Goal: Navigation & Orientation: Find specific page/section

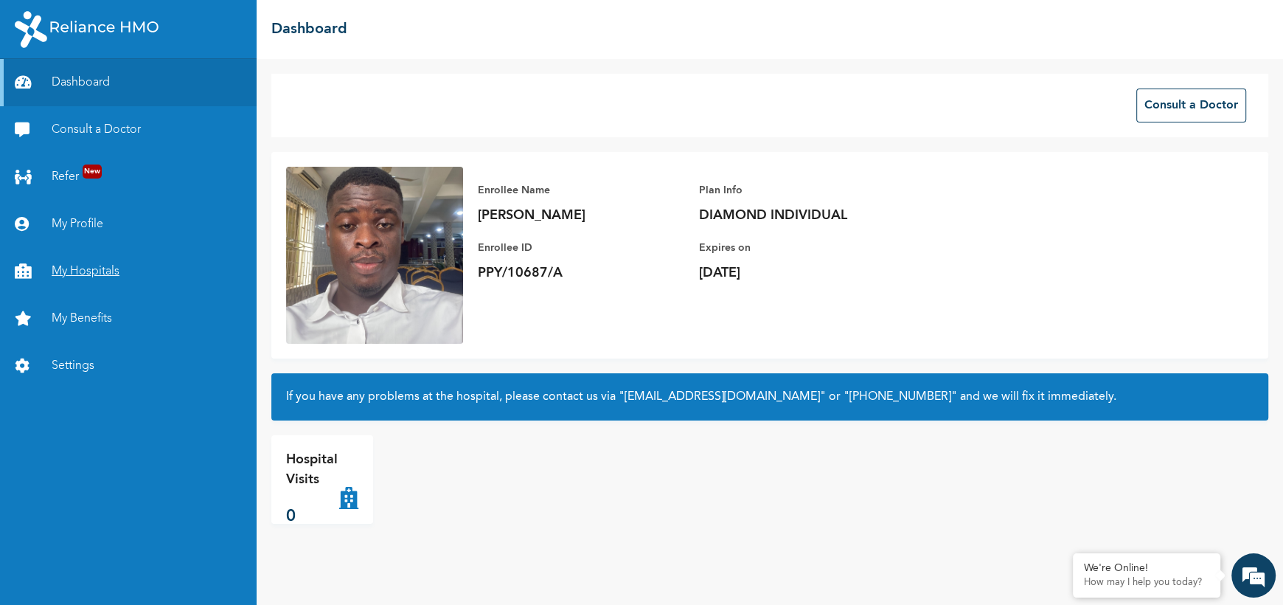
click at [83, 269] on link "My Hospitals" at bounding box center [128, 271] width 257 height 47
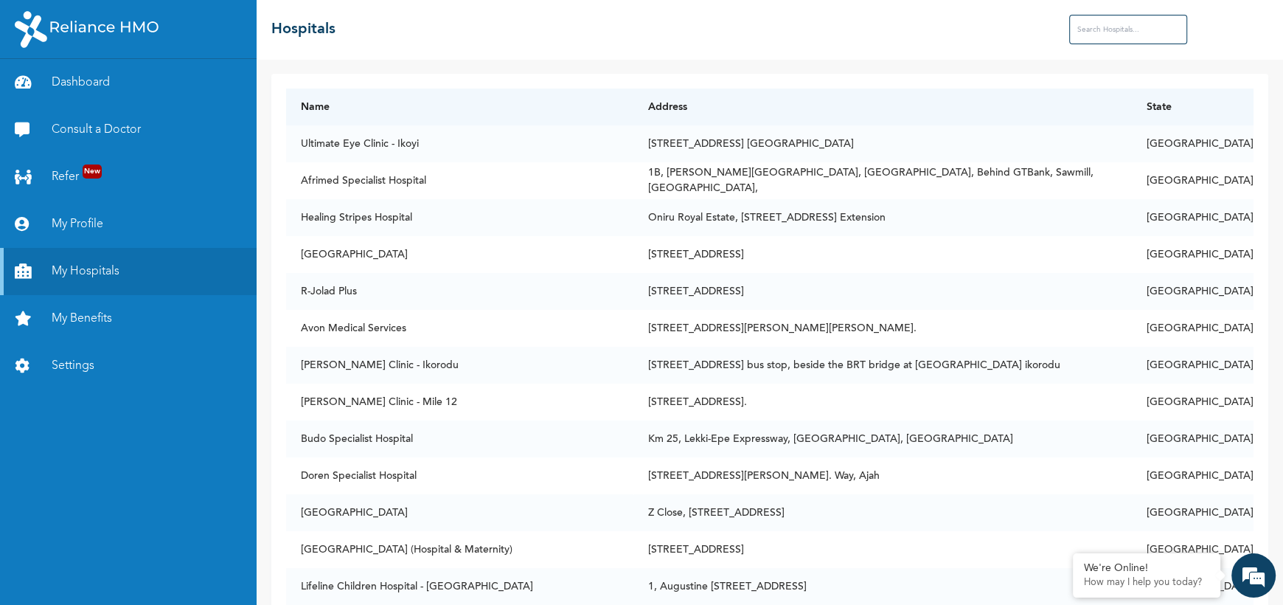
click at [1101, 25] on input "text" at bounding box center [1128, 29] width 118 height 29
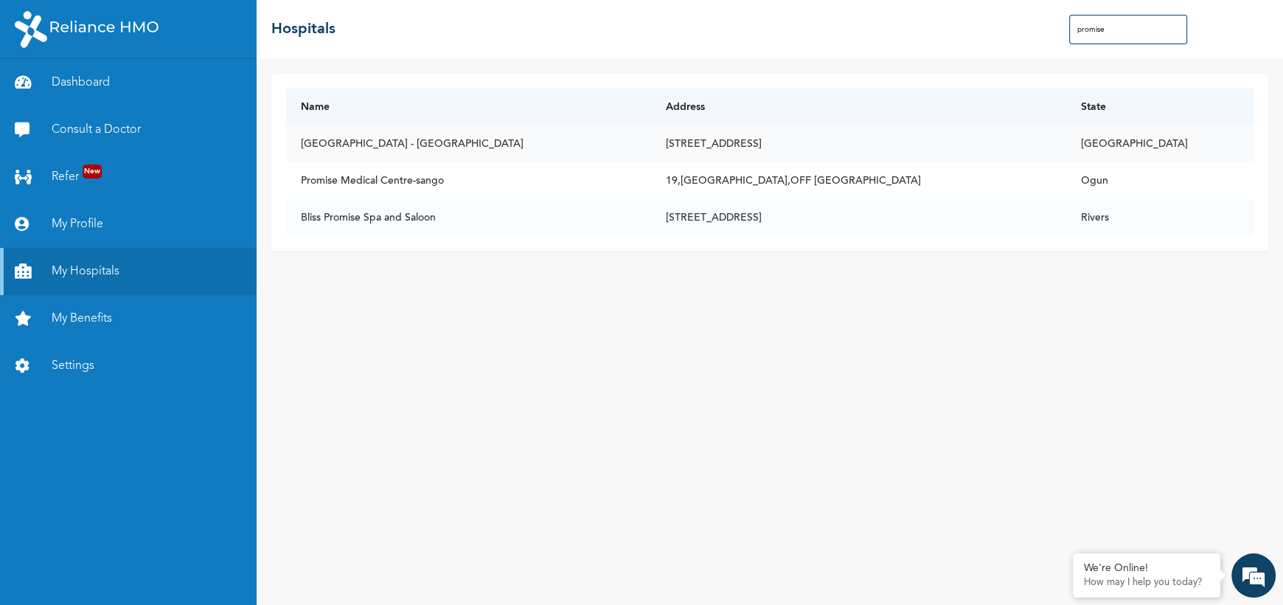
type input "promise"
click at [483, 153] on td "[GEOGRAPHIC_DATA] - [GEOGRAPHIC_DATA]" at bounding box center [468, 143] width 365 height 37
click at [103, 73] on link "Dashboard" at bounding box center [128, 82] width 257 height 47
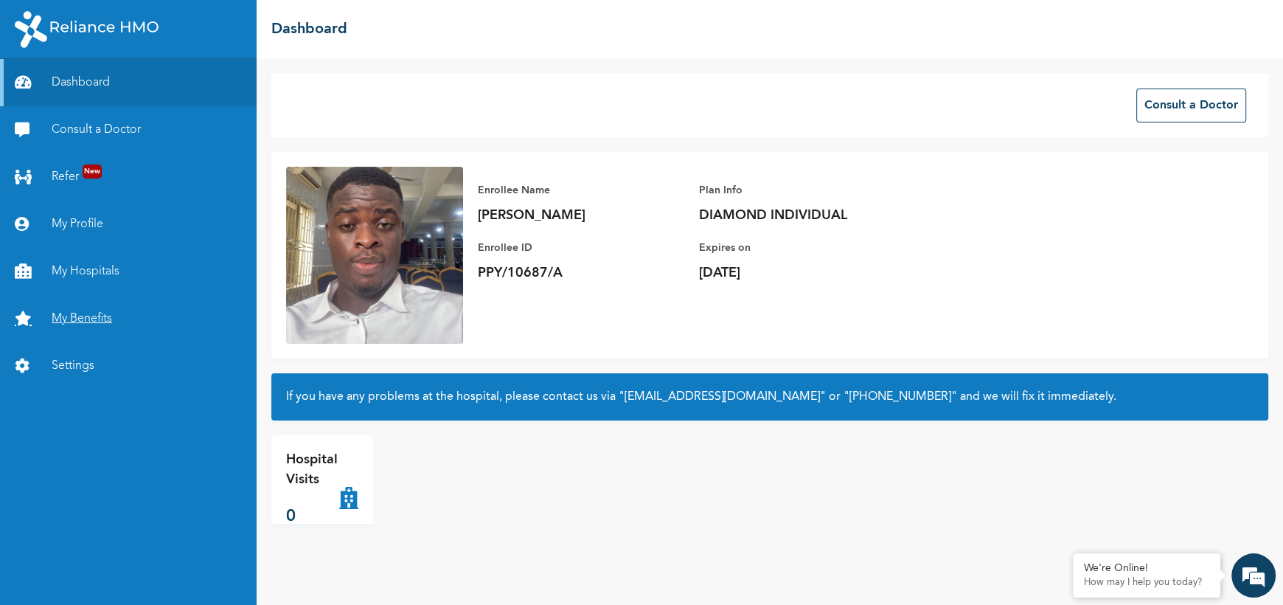
click at [83, 335] on link "My Benefits" at bounding box center [128, 318] width 257 height 47
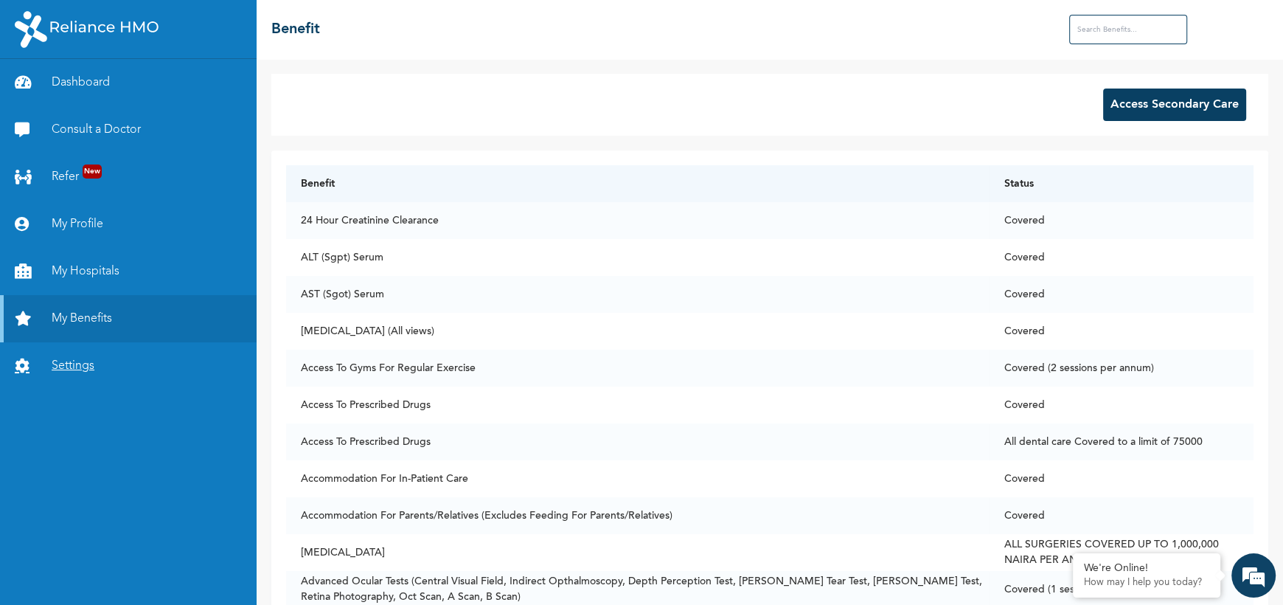
click at [66, 378] on link "Settings" at bounding box center [128, 365] width 257 height 47
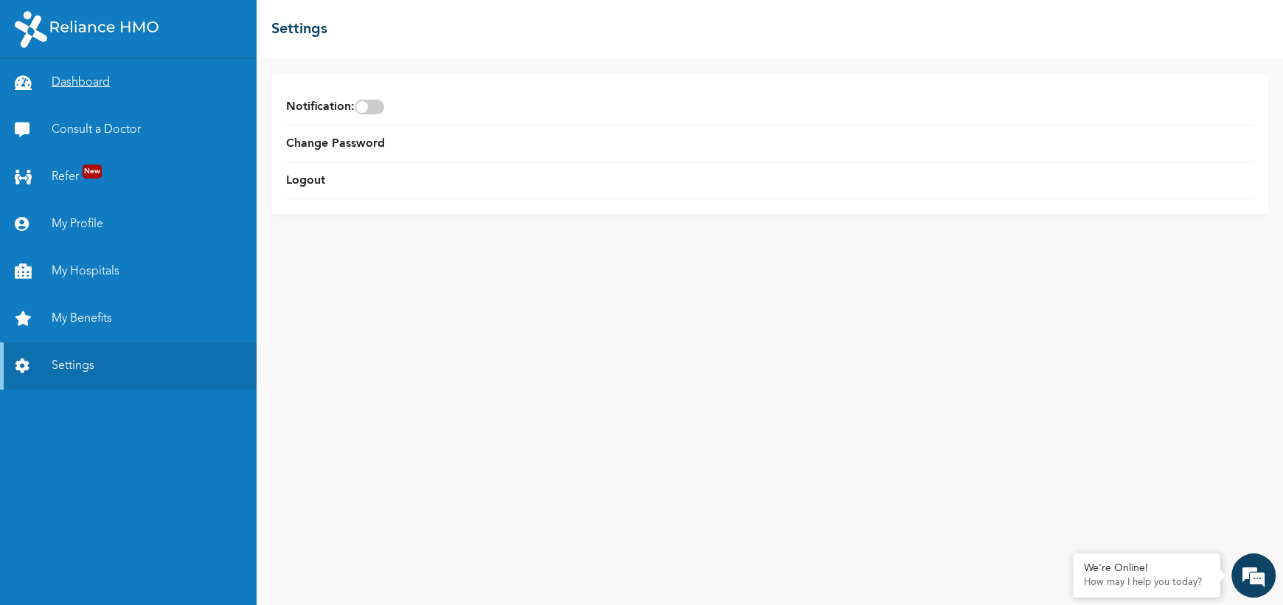
click at [70, 79] on link "Dashboard" at bounding box center [128, 82] width 257 height 47
